Goal: Task Accomplishment & Management: Use online tool/utility

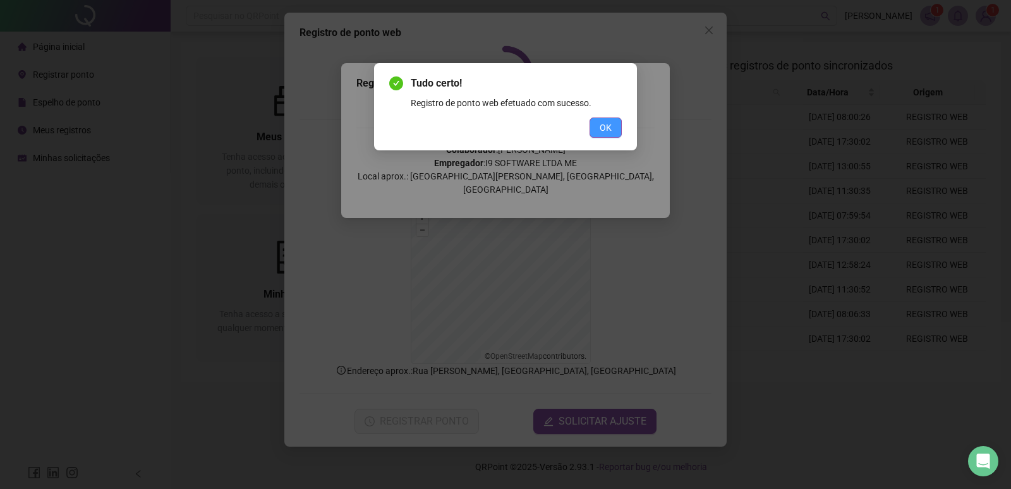
click at [607, 128] on span "OK" at bounding box center [606, 128] width 12 height 14
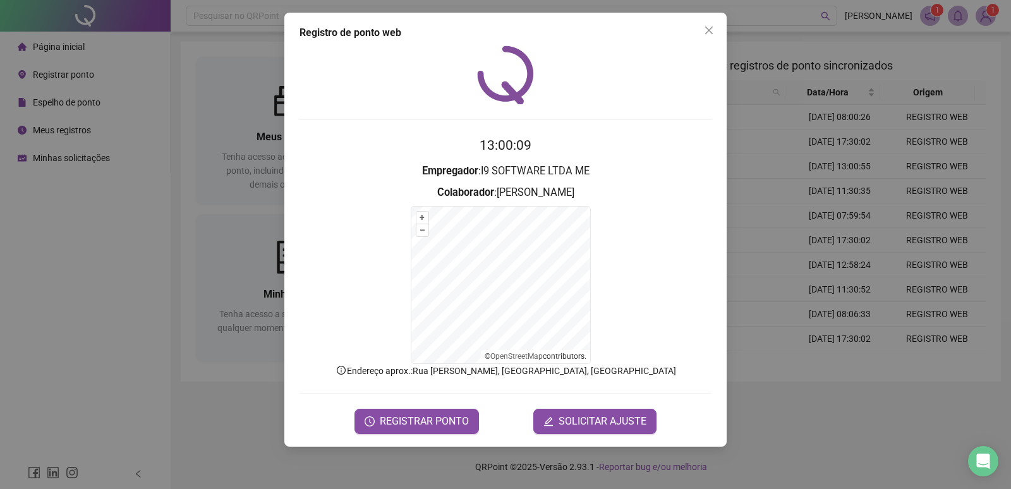
click at [445, 408] on form "13:00:09 Empregador : I9 SOFTWARE LTDA ME Colaborador : [PERSON_NAME] + – ⇧ › ©…" at bounding box center [505, 284] width 412 height 298
click at [450, 417] on span "REGISTRAR PONTO" at bounding box center [424, 421] width 89 height 15
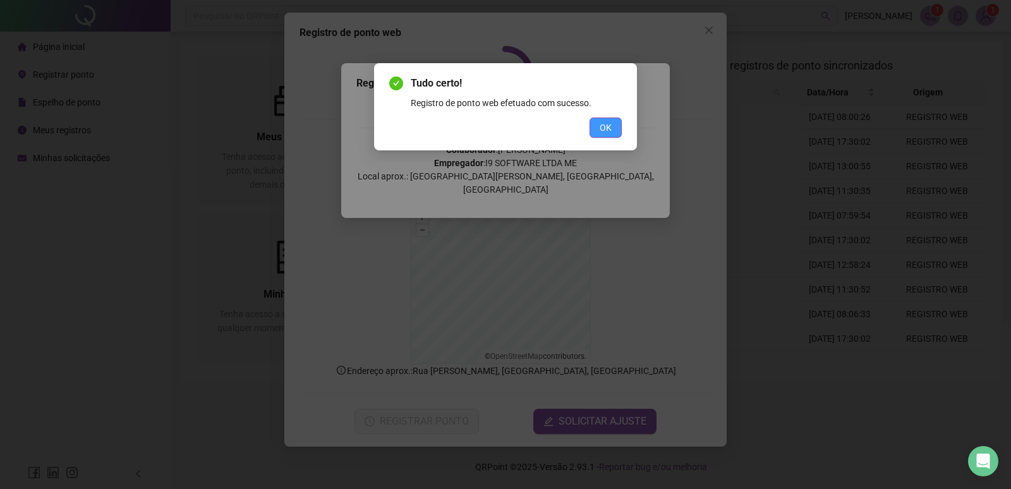
click at [601, 124] on span "OK" at bounding box center [606, 128] width 12 height 14
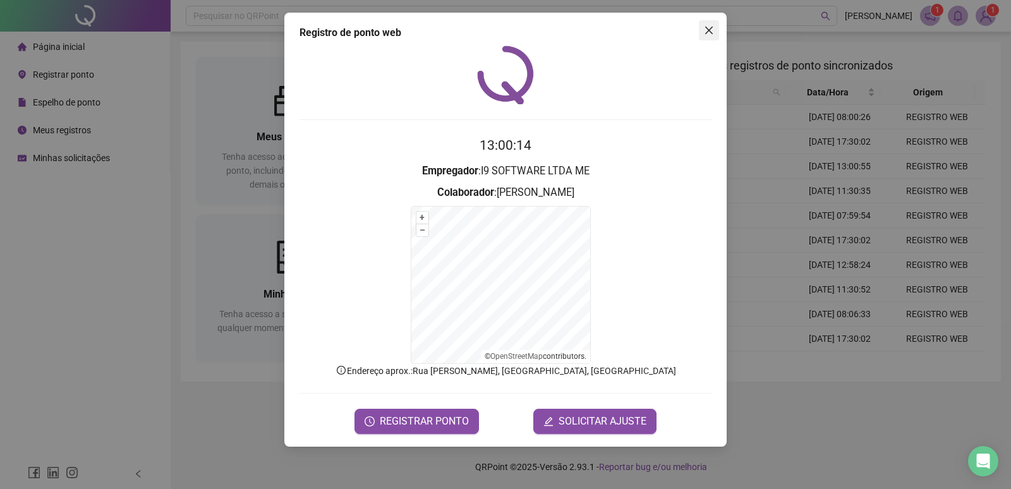
click at [708, 32] on icon "close" at bounding box center [709, 30] width 10 height 10
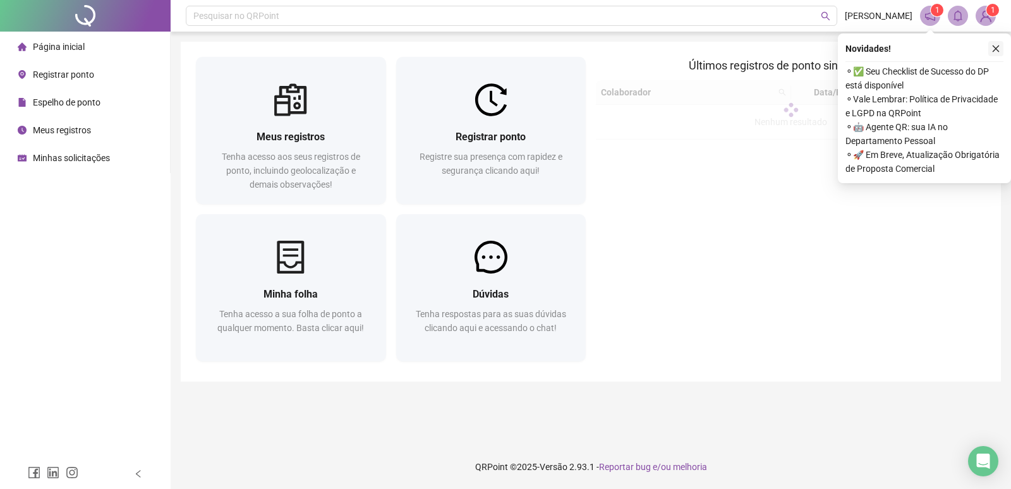
click at [998, 44] on button "button" at bounding box center [995, 48] width 15 height 15
